Goal: Information Seeking & Learning: Learn about a topic

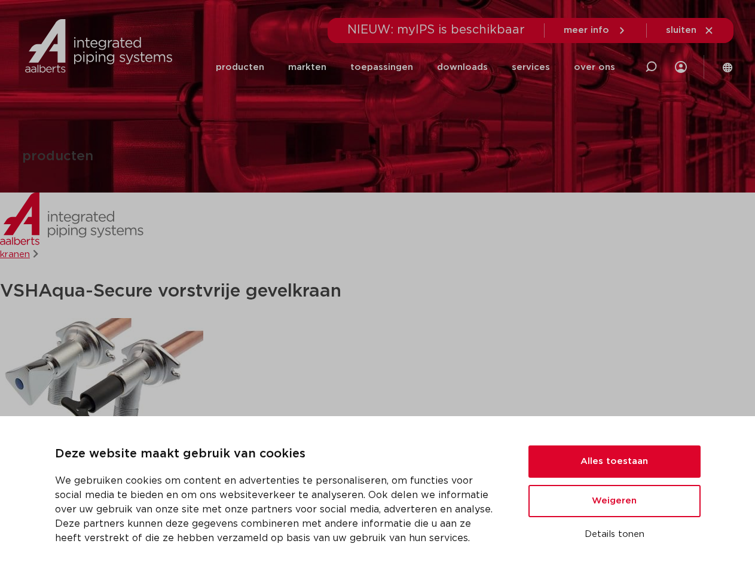
click at [377, 287] on h1 "VSH Aqua-Secure vorstvrije gevelkraan" at bounding box center [377, 291] width 755 height 30
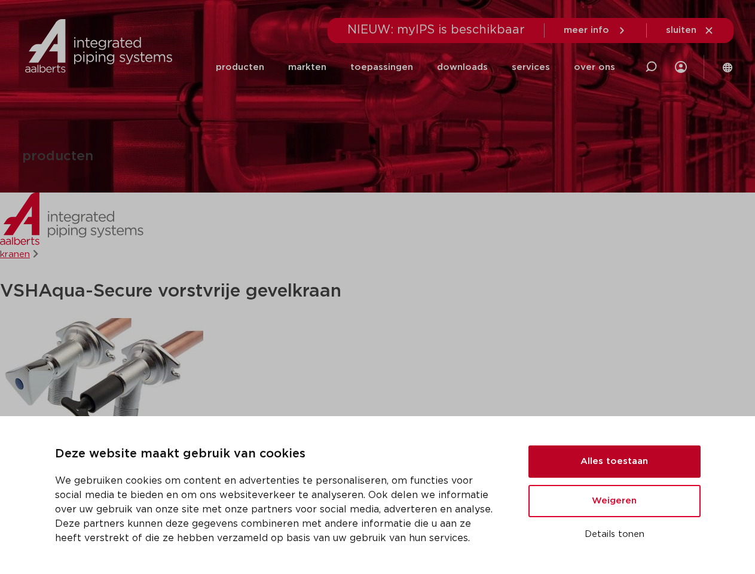
click at [614, 461] on button "Alles toestaan" at bounding box center [614, 461] width 172 height 32
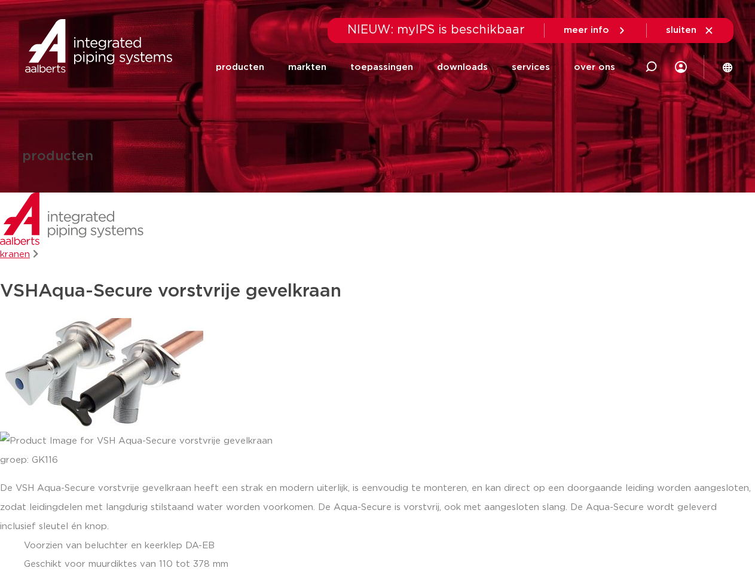
click at [614, 501] on div "De VSH Aqua-Secure vorstvrije gevelkraan heeft een strak en modern uiterlijk, i…" at bounding box center [377, 536] width 755 height 115
click at [614, 534] on div "De VSH Aqua-Secure vorstvrije gevelkraan heeft een strak en modern uiterlijk, i…" at bounding box center [377, 536] width 755 height 115
click at [421, 67] on li "toepassingen" at bounding box center [381, 67] width 87 height 46
click at [651, 67] on icon at bounding box center [650, 67] width 14 height 14
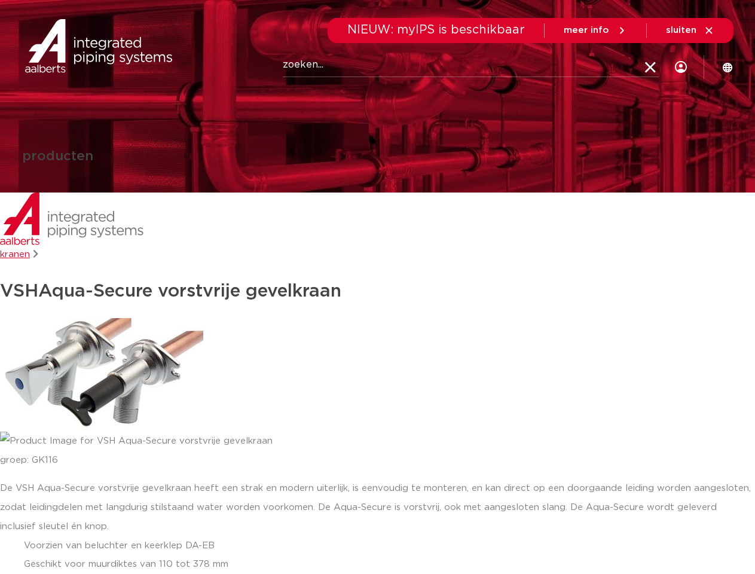
click at [690, 30] on span "sluiten" at bounding box center [681, 30] width 30 height 9
click at [102, 374] on img at bounding box center [101, 375] width 203 height 114
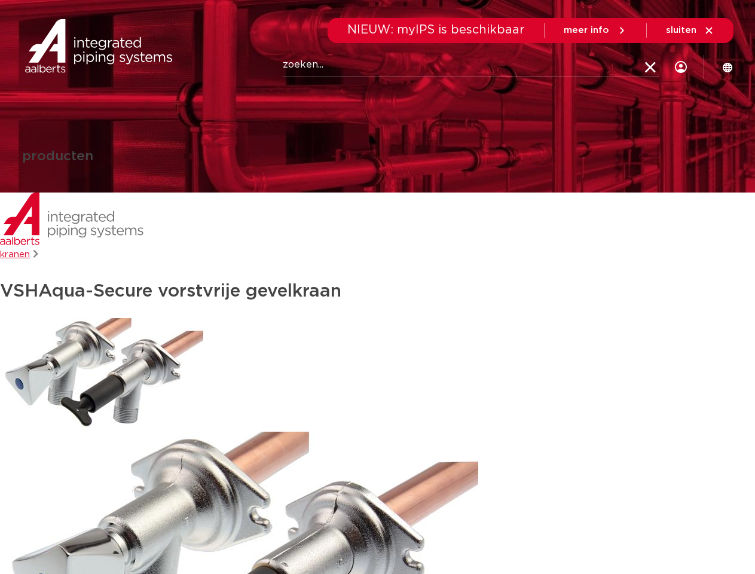
click at [102, 375] on img at bounding box center [101, 375] width 203 height 114
